Goal: Information Seeking & Learning: Learn about a topic

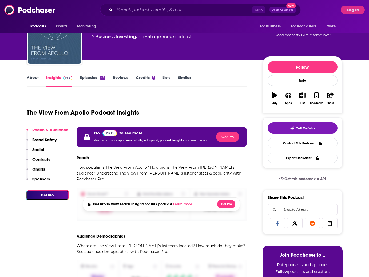
scroll to position [27, 0]
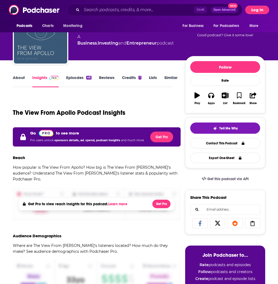
click at [260, 10] on button "Log In" at bounding box center [257, 10] width 24 height 9
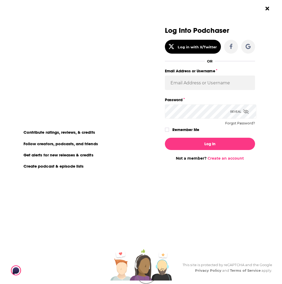
scroll to position [0, 0]
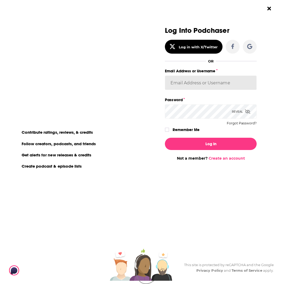
click at [211, 85] on input "Email Address or Username" at bounding box center [211, 83] width 92 height 14
type input "nshort92"
click at [165, 138] on button "Log In" at bounding box center [211, 144] width 92 height 12
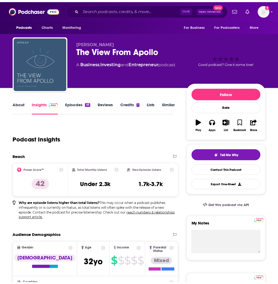
scroll to position [27, 0]
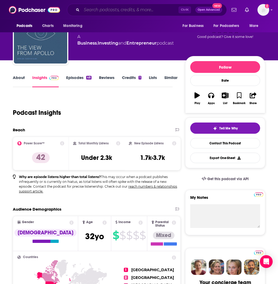
click at [143, 11] on input "Search podcasts, credits, & more..." at bounding box center [130, 10] width 97 height 9
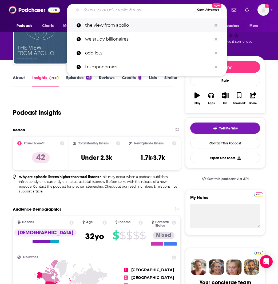
click at [126, 24] on p "the view from apollo" at bounding box center [148, 25] width 127 height 14
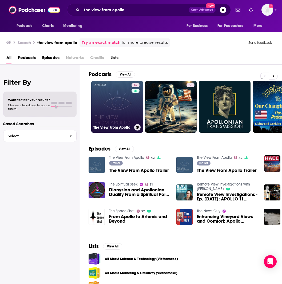
click at [110, 101] on link "42 The View From Apollo" at bounding box center [117, 107] width 52 height 52
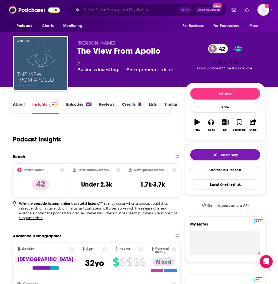
click at [93, 9] on input "Search podcasts, credits, & more..." at bounding box center [130, 10] width 97 height 9
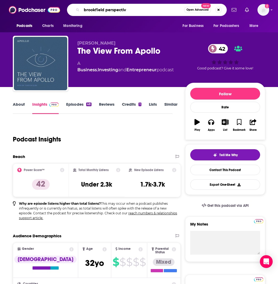
type input "brookfield perspective"
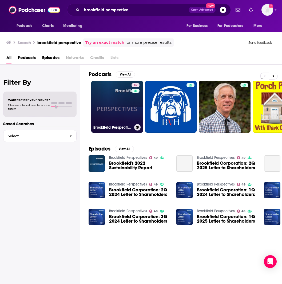
click at [110, 95] on link "49 Brookfield Perspectives" at bounding box center [117, 107] width 52 height 52
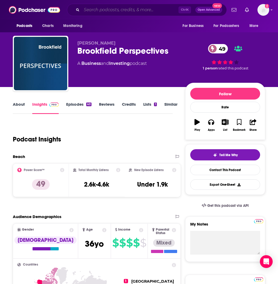
click at [98, 9] on input "Search podcasts, credits, & more..." at bounding box center [130, 10] width 97 height 9
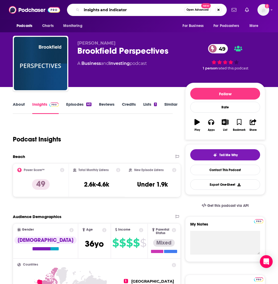
type input "insights and indicators"
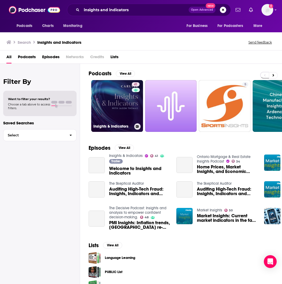
click at [132, 110] on div "41" at bounding box center [136, 102] width 9 height 41
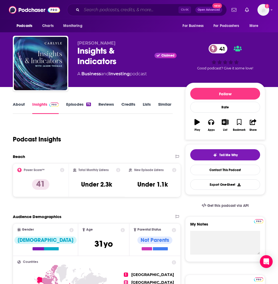
click at [110, 11] on input "Search podcasts, credits, & more..." at bounding box center [130, 10] width 97 height 9
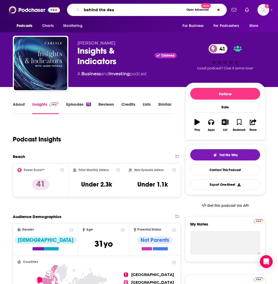
type input "behind the deal"
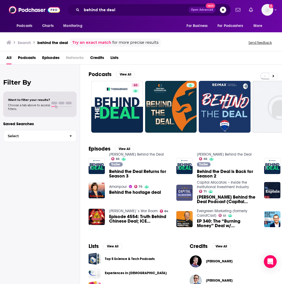
click at [123, 175] on span "Behind the Deal Returns for Season 3" at bounding box center [139, 173] width 61 height 9
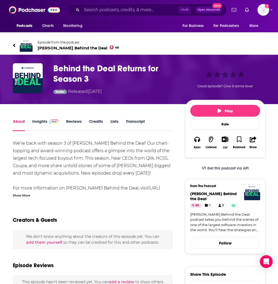
click at [46, 122] on link "Insights" at bounding box center [45, 125] width 26 height 12
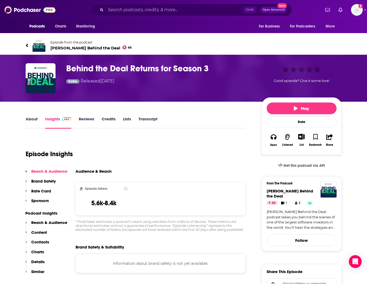
drag, startPoint x: 182, startPoint y: 115, endPoint x: 179, endPoint y: 115, distance: 3.2
click at [208, 164] on div "Episode Insights" at bounding box center [136, 150] width 220 height 27
click at [176, 156] on div "Episode Insights" at bounding box center [136, 150] width 220 height 27
click at [0, 135] on html "Podcasts Charts Monitoring Ctrl K Open Advanced New For Business For Podcasters…" at bounding box center [183, 142] width 367 height 284
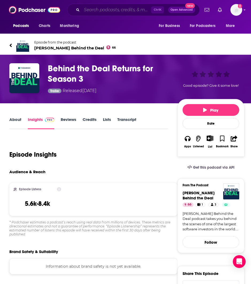
click at [111, 11] on input "Search podcasts, credits, & more..." at bounding box center [116, 10] width 69 height 9
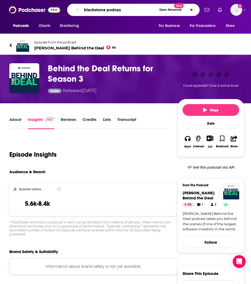
type input "blackstone podcast"
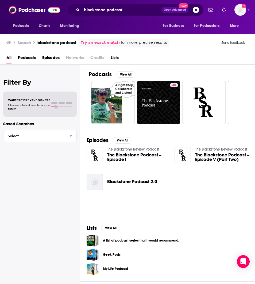
click at [126, 183] on span "Blackstone Podcast 2.0" at bounding box center [132, 181] width 50 height 5
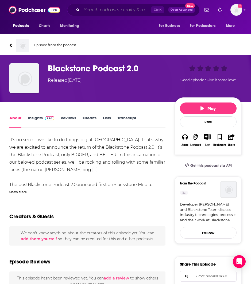
click at [98, 7] on input "Search podcasts, credits, & more..." at bounding box center [116, 10] width 69 height 9
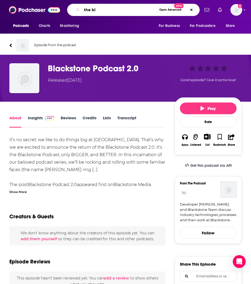
type input "the bid"
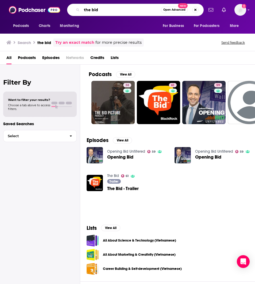
click at [108, 10] on input "the bid" at bounding box center [121, 10] width 79 height 9
type input "the bid blackrock"
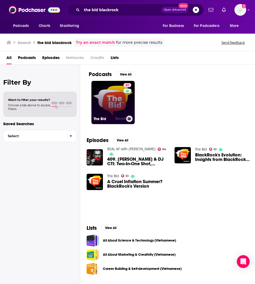
click at [122, 100] on link "61 The Bid" at bounding box center [112, 102] width 43 height 43
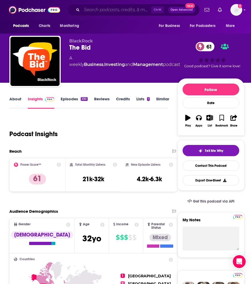
click at [125, 9] on input "Search podcasts, credits, & more..." at bounding box center [116, 10] width 69 height 9
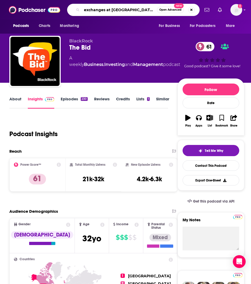
type input "exchanges at [PERSON_NAME]"
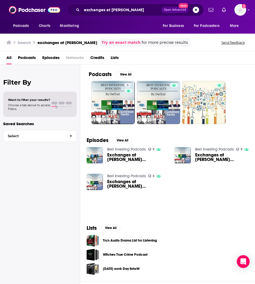
click at [122, 160] on span "Exchanges at [PERSON_NAME] [PERSON_NAME] - Rhetoric Meets Reality in [US_STATE]…" at bounding box center [137, 157] width 61 height 9
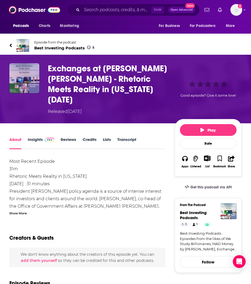
click at [27, 74] on img "Exchanges at Goldman Sachs - Rhetoric Meets Reality in Washington 08/03/2017" at bounding box center [24, 78] width 30 height 30
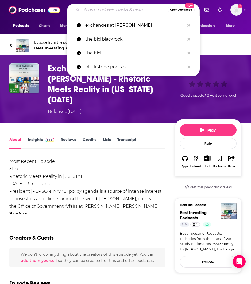
click at [89, 12] on input "Search podcasts, credits, & more..." at bounding box center [125, 10] width 86 height 9
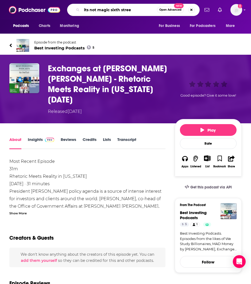
type input "its not [GEOGRAPHIC_DATA]"
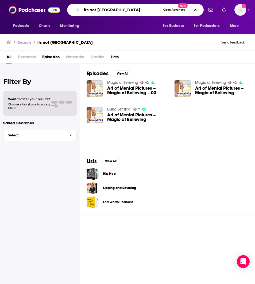
drag, startPoint x: 141, startPoint y: 9, endPoint x: 109, endPoint y: 11, distance: 31.5
click at [109, 11] on input "its not [GEOGRAPHIC_DATA]" at bounding box center [121, 10] width 79 height 9
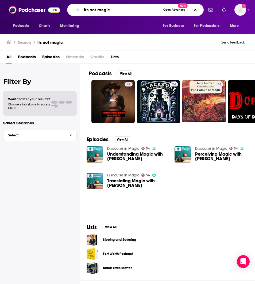
drag, startPoint x: 122, startPoint y: 8, endPoint x: 50, endPoint y: 6, distance: 72.1
click at [50, 6] on div "Podcasts Charts Monitoring its not magic Open Advanced New For Business For Pod…" at bounding box center [127, 10] width 255 height 20
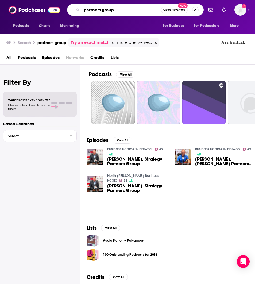
drag, startPoint x: 128, startPoint y: 9, endPoint x: 61, endPoint y: 9, distance: 66.5
click at [63, 9] on div "Podcasts Charts Monitoring partners group Open Advanced New For Business For Po…" at bounding box center [133, 10] width 141 height 12
type input "what should i do with my money"
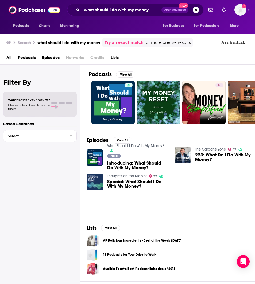
click at [151, 165] on span "Introducing: What Should I Do With My Money?" at bounding box center [137, 165] width 61 height 9
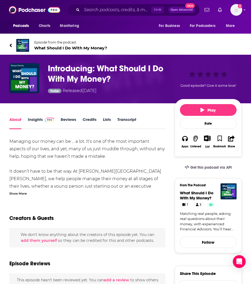
click at [42, 119] on link "Insights" at bounding box center [41, 123] width 26 height 12
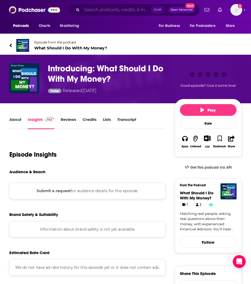
click at [119, 9] on input "Search podcasts, credits, & more..." at bounding box center [116, 10] width 69 height 9
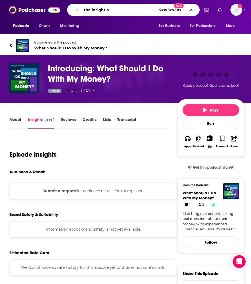
type input "the insight"
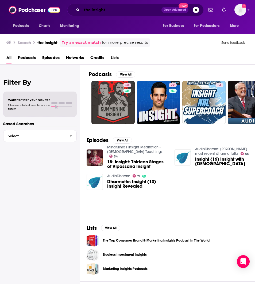
click at [109, 8] on input "the insight" at bounding box center [122, 10] width 80 height 9
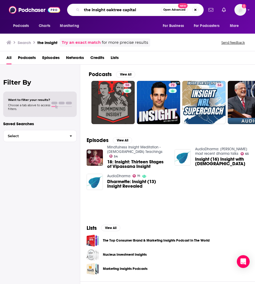
type input "the insight oaktree capital"
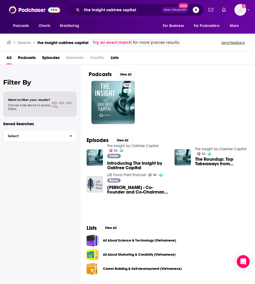
click at [144, 162] on span "Introducing The Insight by Oaktree Capital" at bounding box center [137, 165] width 61 height 9
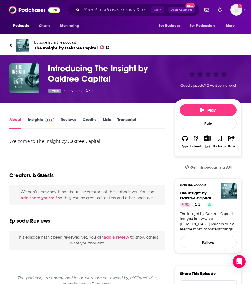
click at [35, 121] on link "Insights" at bounding box center [41, 123] width 26 height 12
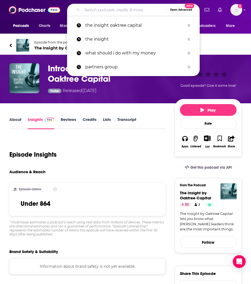
click at [131, 8] on input "Search podcasts, credits, & more..." at bounding box center [125, 10] width 86 height 9
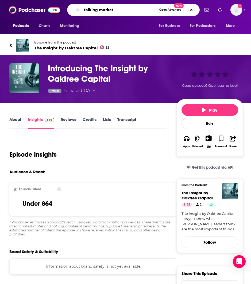
type input "talking markets"
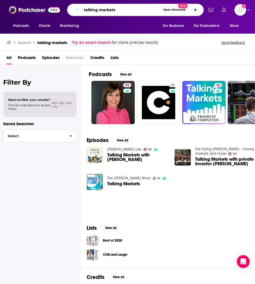
click at [125, 11] on input "talking markets" at bounding box center [121, 10] width 79 height 9
type input "talking markets with [PERSON_NAME] [PERSON_NAME]"
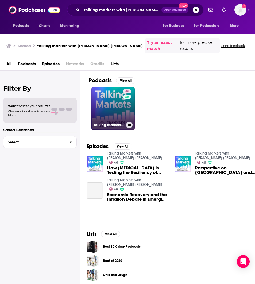
click at [108, 92] on link "46 Talking Markets with [PERSON_NAME] [PERSON_NAME]" at bounding box center [112, 108] width 43 height 43
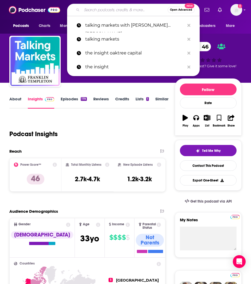
click at [114, 10] on input "Search podcasts, credits, & more..." at bounding box center [125, 10] width 86 height 9
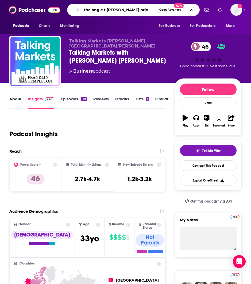
type input "the angle t [PERSON_NAME]"
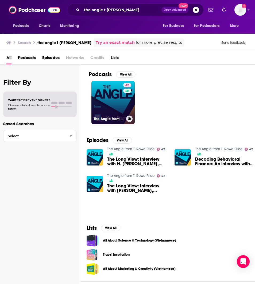
click at [105, 98] on link "42 The Angle from [PERSON_NAME] Price" at bounding box center [112, 102] width 43 height 43
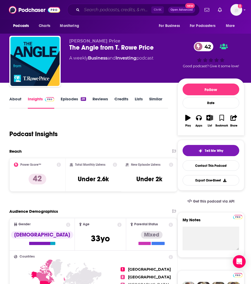
click at [98, 9] on input "Search podcasts, credits, & more..." at bounding box center [116, 10] width 69 height 9
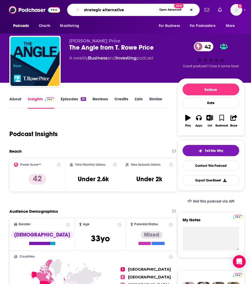
type input "strategic alternatives"
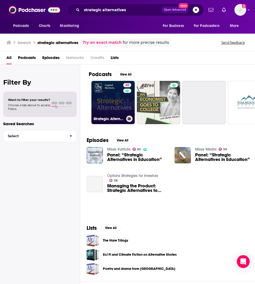
click at [117, 91] on link "45 Strategic Alternatives" at bounding box center [112, 102] width 43 height 43
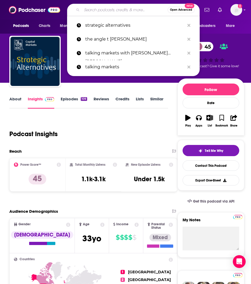
click at [127, 9] on input "Search podcasts, credits, & more..." at bounding box center [125, 10] width 86 height 9
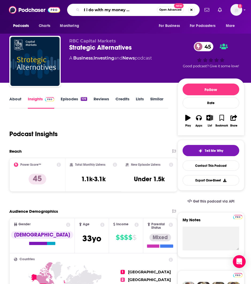
type input "what should i do with my money [PERSON_NAME] [PERSON_NAME]"
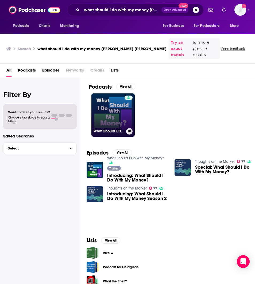
click at [105, 99] on link "What Should I Do With My Money?" at bounding box center [112, 114] width 43 height 43
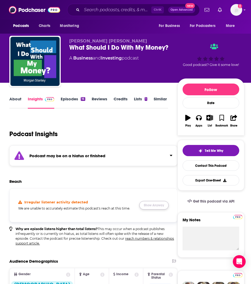
click at [155, 206] on button "Show Anyway" at bounding box center [153, 205] width 29 height 9
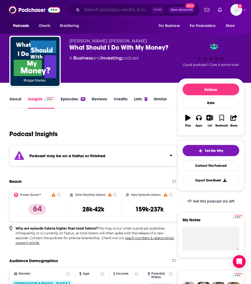
click at [101, 7] on input "Search podcasts, credits, & more..." at bounding box center [116, 10] width 69 height 9
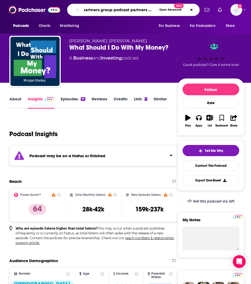
type input "partners group podcast partners group"
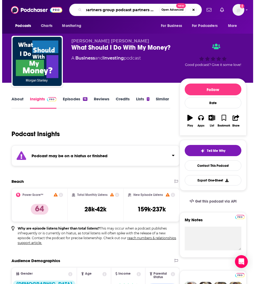
scroll to position [0, 6]
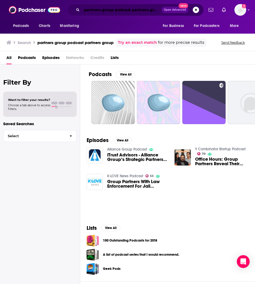
click at [147, 8] on input "partners group podcast partners group" at bounding box center [122, 10] width 80 height 9
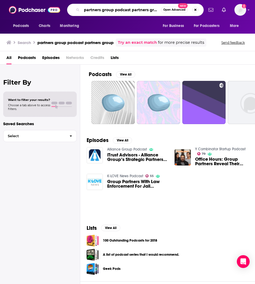
click at [147, 8] on input "partners group podcast partners group" at bounding box center [121, 10] width 79 height 9
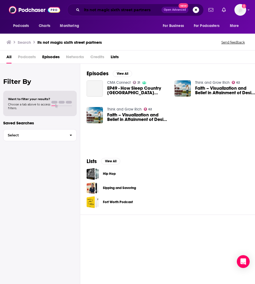
click at [139, 7] on input "its not magic sixth street partners" at bounding box center [122, 10] width 80 height 9
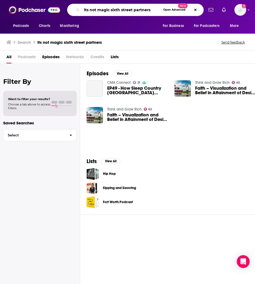
click at [139, 7] on input "its not magic sixth street partners" at bounding box center [121, 10] width 79 height 9
type input "exchanges at [PERSON_NAME] [PERSON_NAME]"
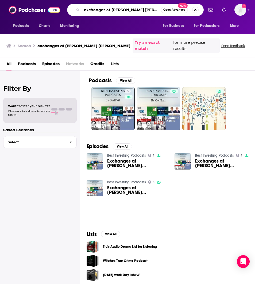
click at [120, 10] on input "exchanges at [PERSON_NAME] [PERSON_NAME]" at bounding box center [121, 10] width 79 height 9
click at [246, 14] on div "Podcasts Charts Monitoring exchanges at [PERSON_NAME] [PERSON_NAME] Open Advanc…" at bounding box center [127, 10] width 255 height 20
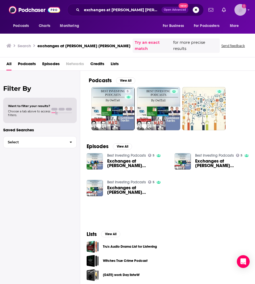
click at [243, 11] on img "Logged in as nshort92" at bounding box center [240, 10] width 12 height 12
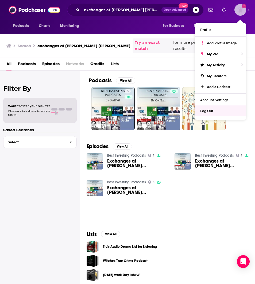
click at [222, 113] on div "Log Out" at bounding box center [220, 110] width 51 height 11
